Goal: Information Seeking & Learning: Learn about a topic

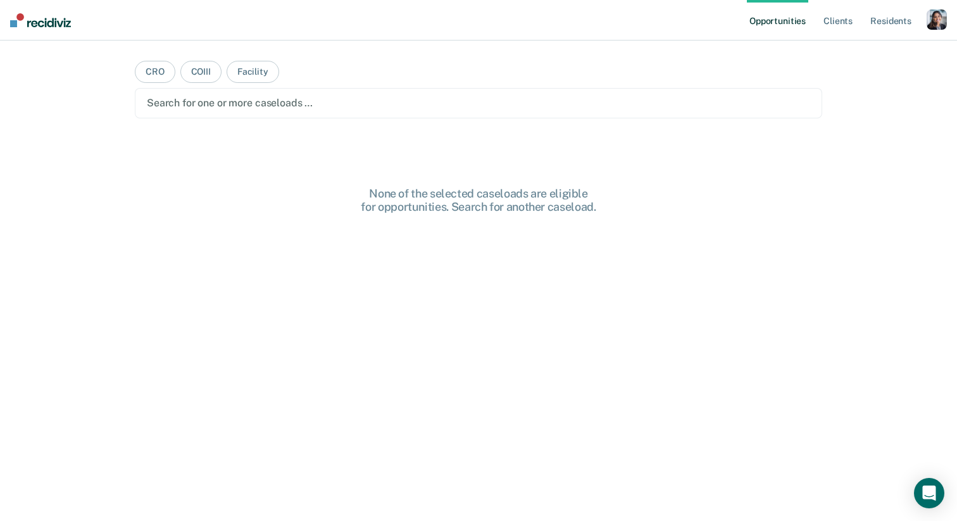
click at [936, 17] on div "button" at bounding box center [937, 19] width 20 height 20
click at [843, 47] on link "Profile" at bounding box center [886, 51] width 102 height 11
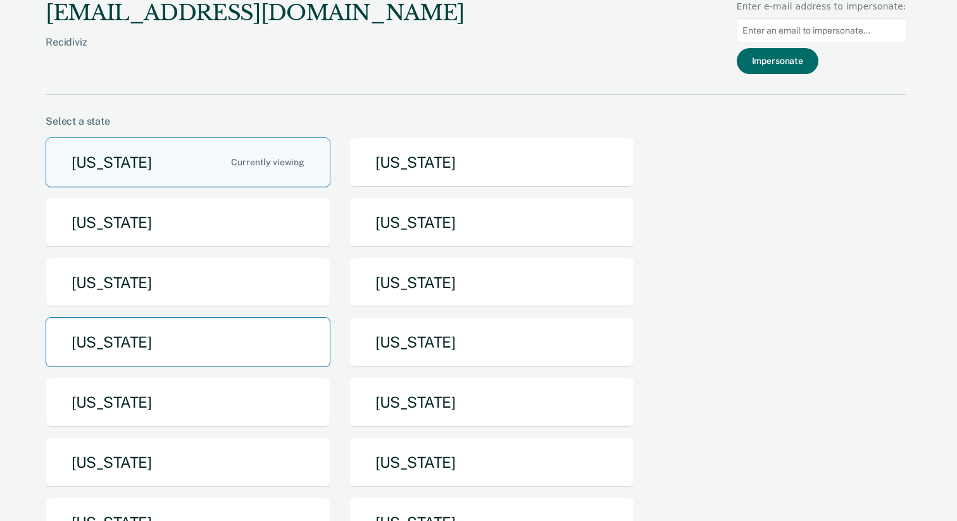
click at [270, 354] on button "[US_STATE]" at bounding box center [188, 342] width 285 height 50
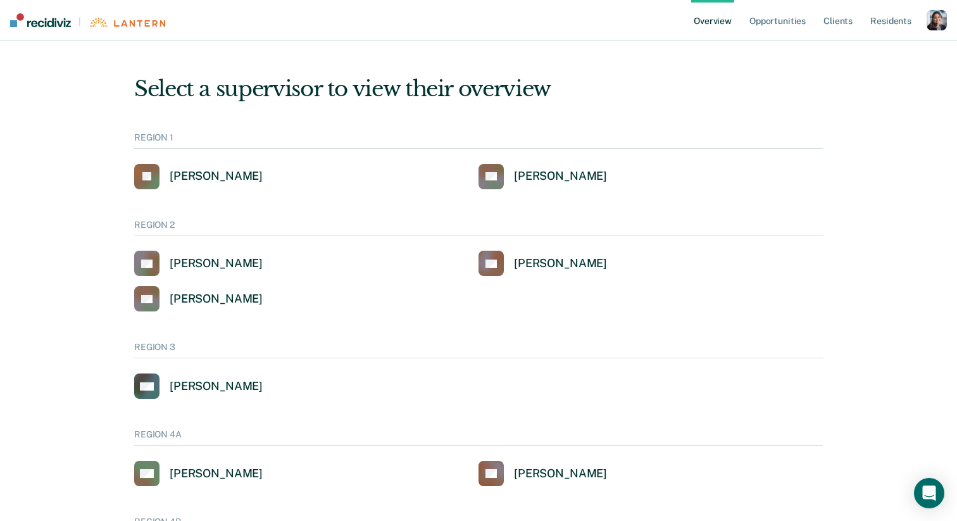
click at [932, 29] on div "button" at bounding box center [937, 20] width 20 height 20
click at [857, 51] on link "Profile" at bounding box center [886, 51] width 102 height 11
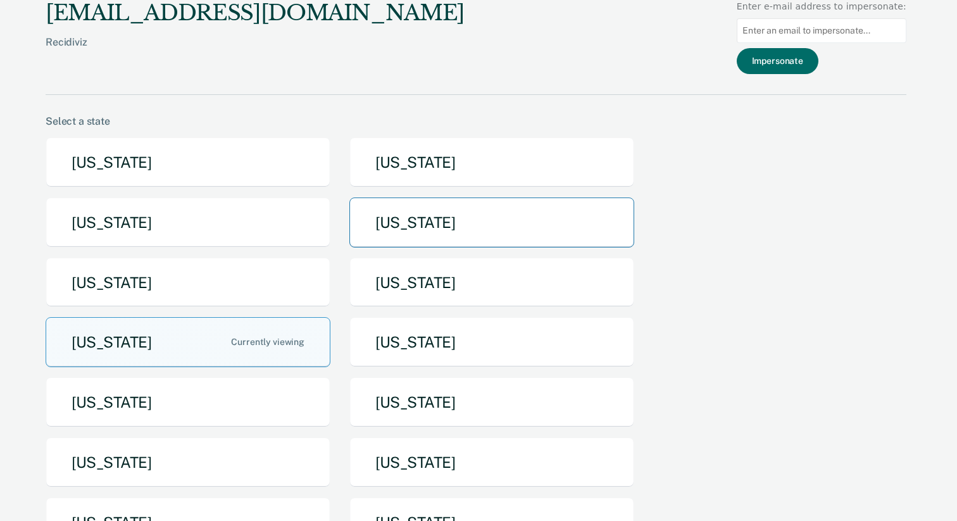
click at [425, 227] on button "[US_STATE]" at bounding box center [491, 223] width 285 height 50
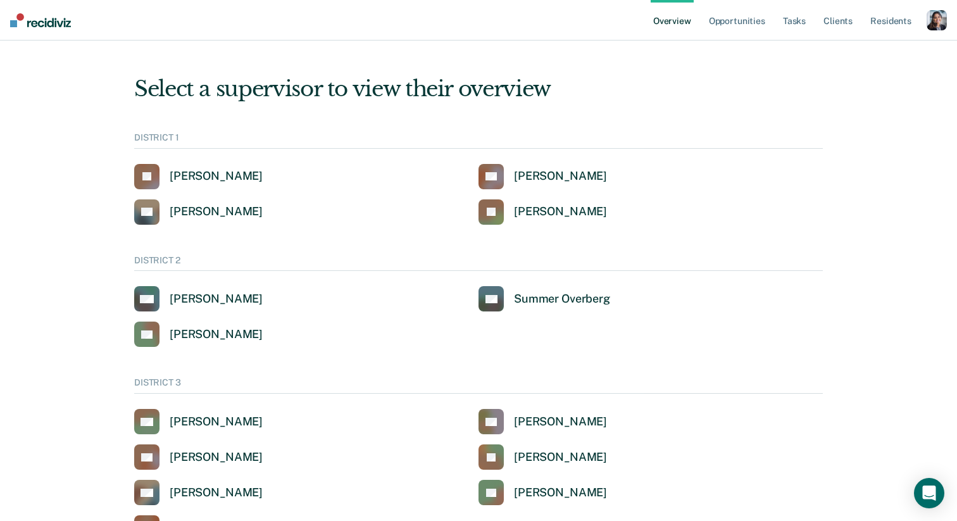
click at [932, 23] on div "button" at bounding box center [937, 20] width 20 height 20
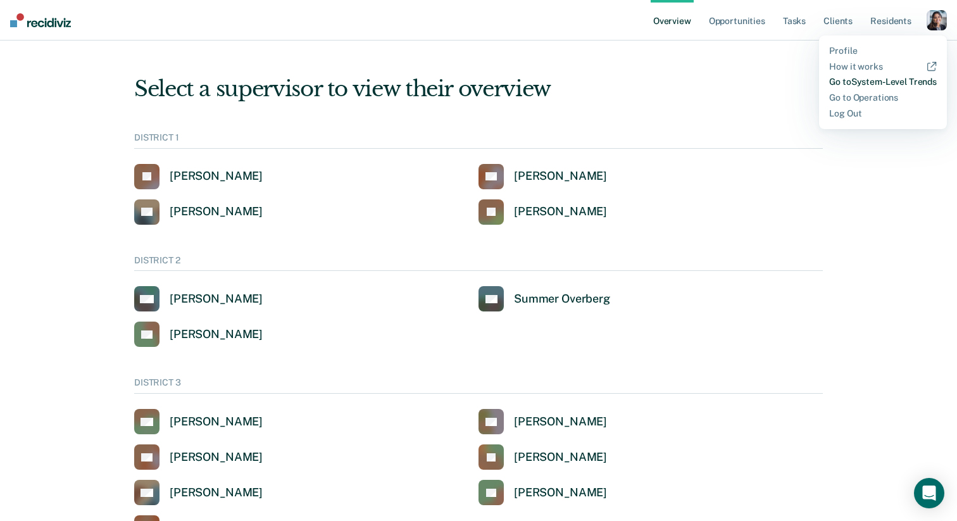
click at [886, 81] on link "Go to System-Level Trends" at bounding box center [883, 82] width 108 height 11
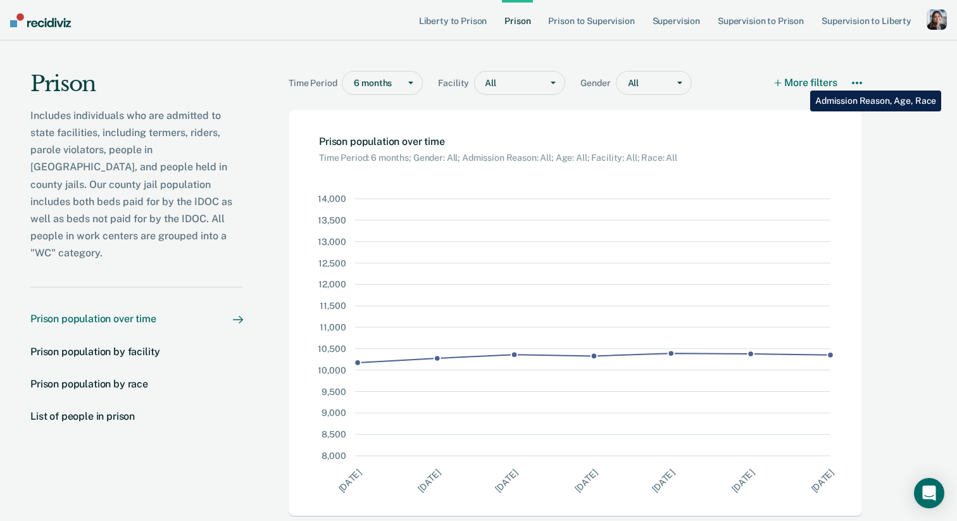
click at [801, 81] on button "More filters" at bounding box center [806, 83] width 62 height 24
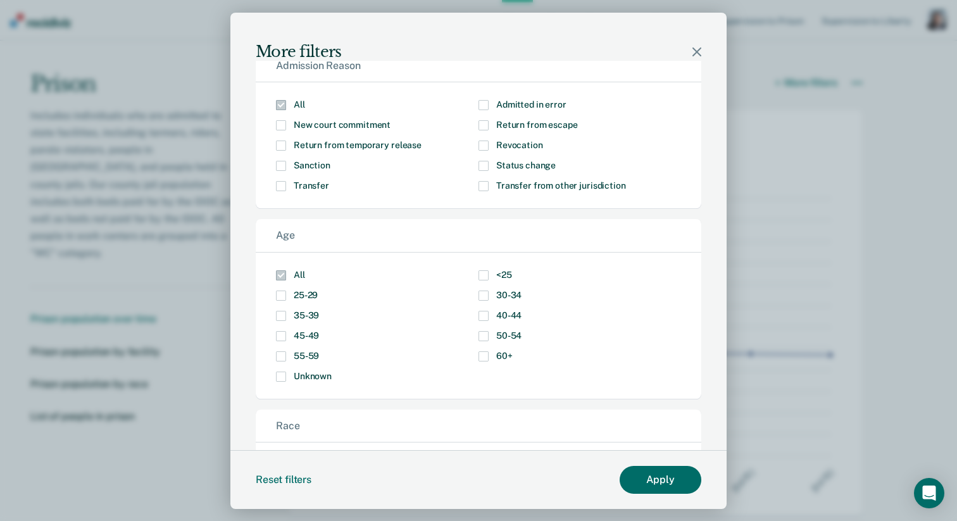
scroll to position [18, 0]
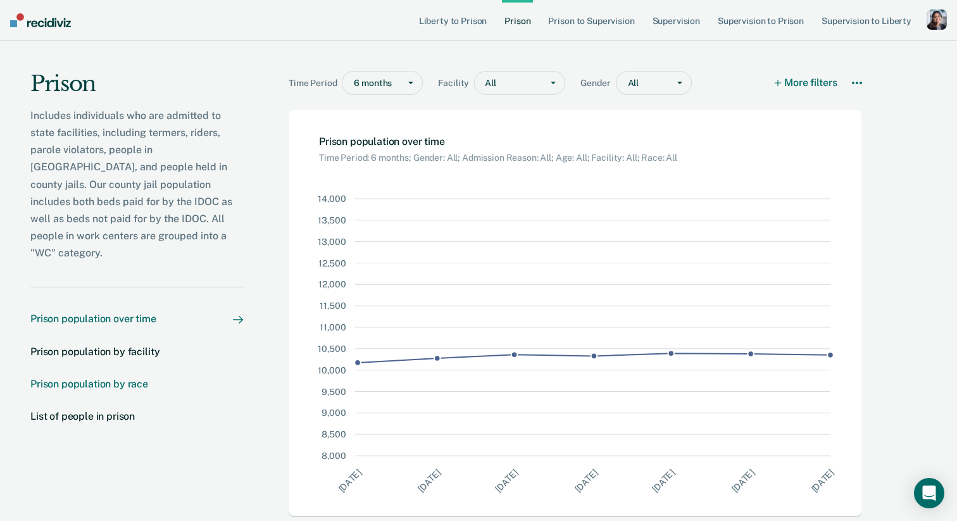
click at [135, 378] on div "Prison population by race" at bounding box center [89, 384] width 118 height 12
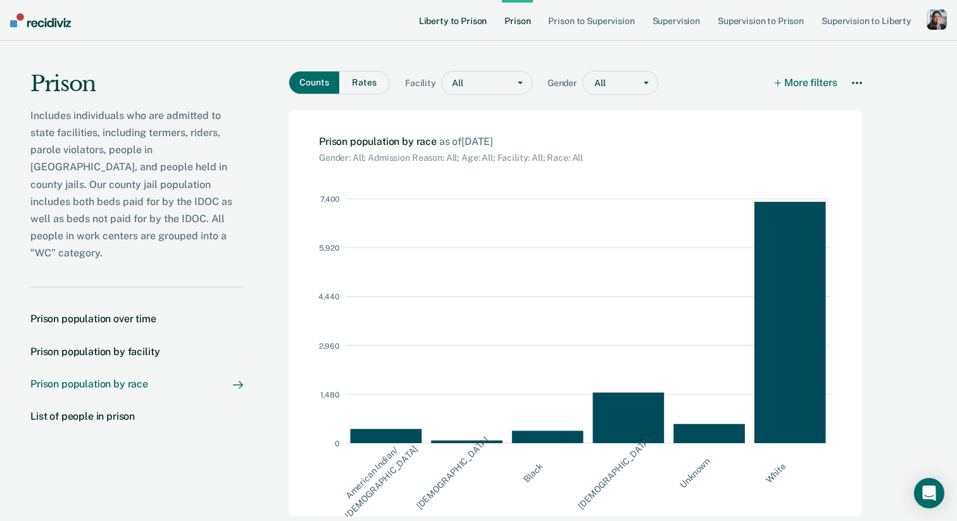
click at [463, 19] on link "Liberty to Prison" at bounding box center [453, 20] width 73 height 41
